Goal: Find contact information: Find contact information

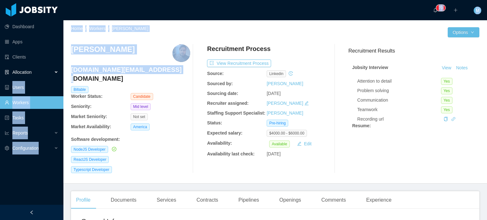
drag, startPoint x: 163, startPoint y: 67, endPoint x: 62, endPoint y: 67, distance: 100.2
click at [62, 67] on section "Dashboard Apps Clients Allocation Users Workers Tasks Reports Configuration ···…" at bounding box center [243, 110] width 487 height 220
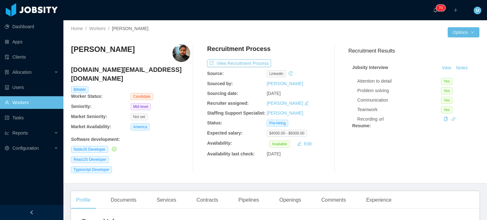
click at [68, 68] on div "Home / Workers / [PERSON_NAME] / Options [PERSON_NAME] [DOMAIN_NAME][EMAIL_ADDR…" at bounding box center [274, 102] width 423 height 164
drag, startPoint x: 71, startPoint y: 69, endPoint x: 165, endPoint y: 71, distance: 93.8
click at [165, 71] on div "Home / Workers / [PERSON_NAME] / Options [PERSON_NAME] [DOMAIN_NAME][EMAIL_ADDR…" at bounding box center [274, 102] width 423 height 164
click at [165, 71] on h4 "[DOMAIN_NAME][EMAIL_ADDRESS][DOMAIN_NAME]" at bounding box center [130, 74] width 119 height 18
drag, startPoint x: 162, startPoint y: 72, endPoint x: 71, endPoint y: 70, distance: 91.0
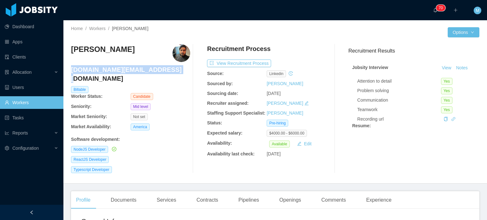
click at [71, 70] on h4 "[DOMAIN_NAME][EMAIL_ADDRESS][DOMAIN_NAME]" at bounding box center [130, 74] width 119 height 18
copy h4 "[DOMAIN_NAME][EMAIL_ADDRESS][DOMAIN_NAME]"
click at [166, 93] on div "Candidate" at bounding box center [151, 96] width 40 height 7
